Goal: Information Seeking & Learning: Learn about a topic

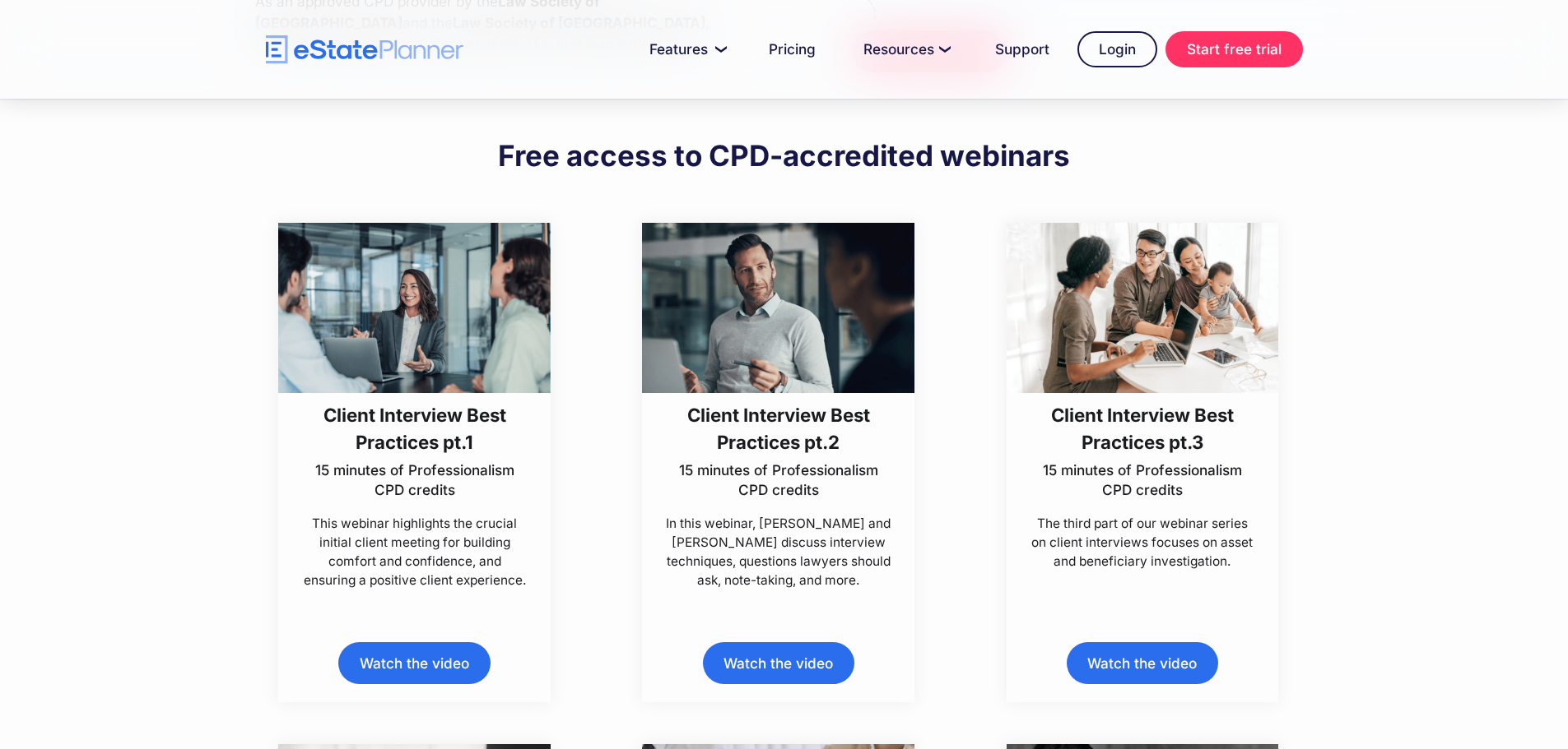
scroll to position [494, 0]
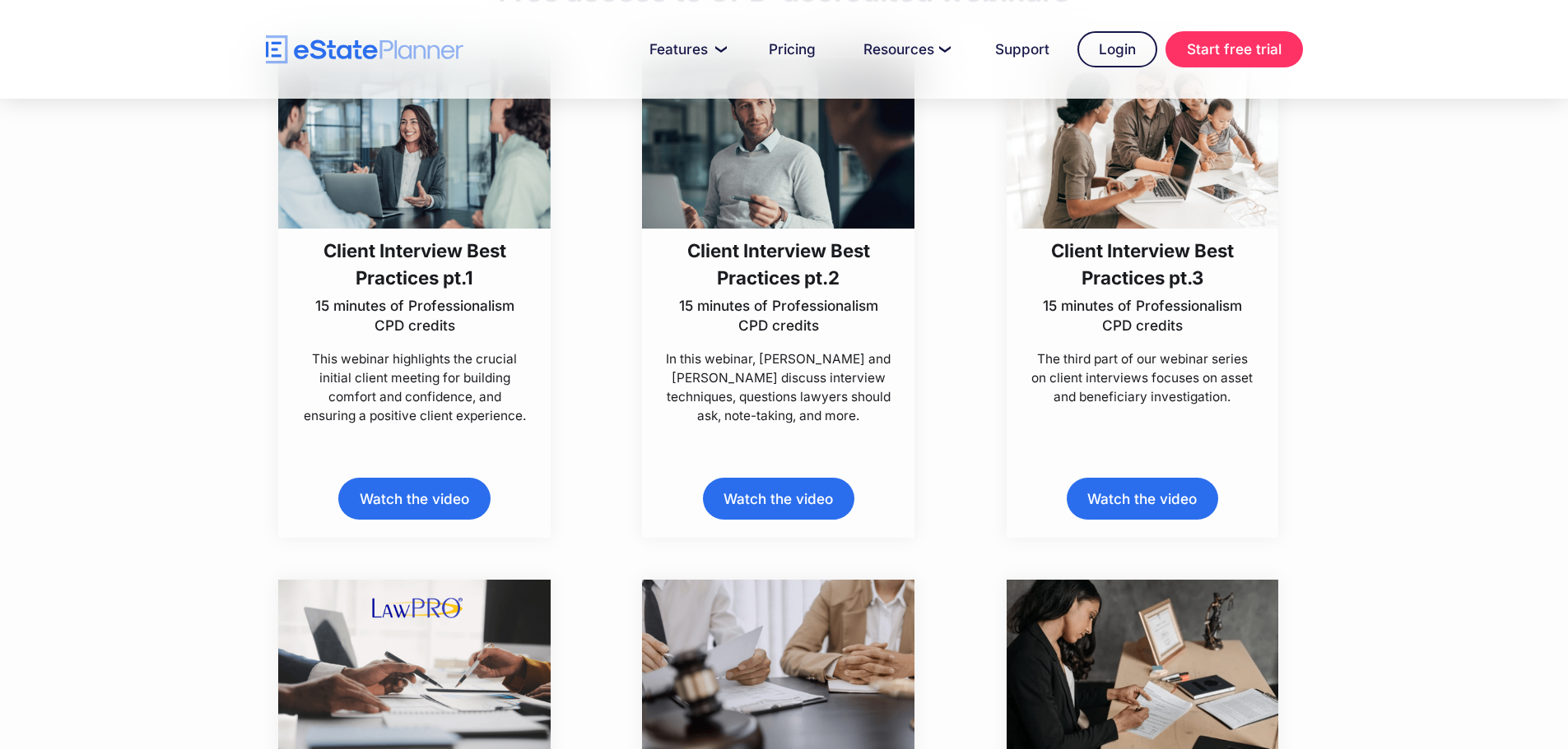
click at [464, 499] on link "Watch the video" at bounding box center [413, 499] width 151 height 42
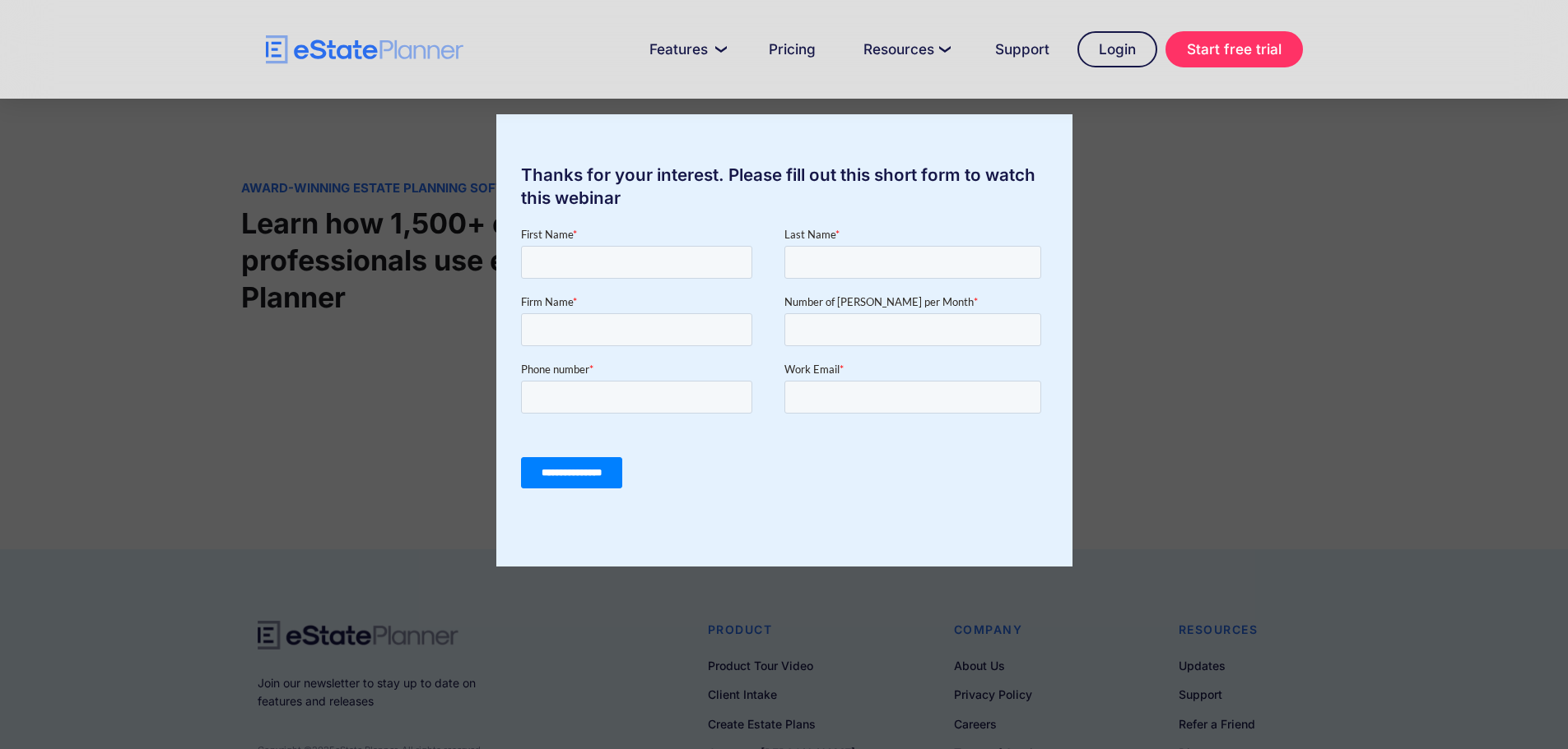
scroll to position [1398, 0]
